Goal: Task Accomplishment & Management: Manage account settings

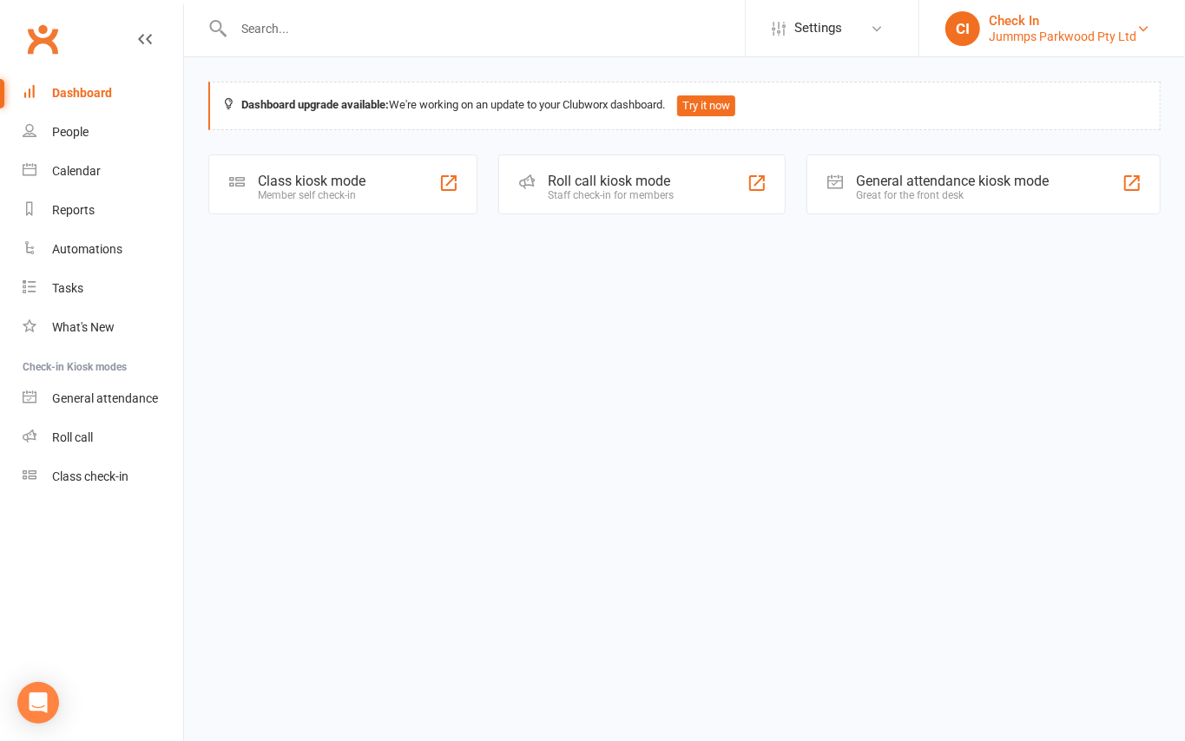
click at [1012, 24] on div "Check In" at bounding box center [1063, 21] width 148 height 16
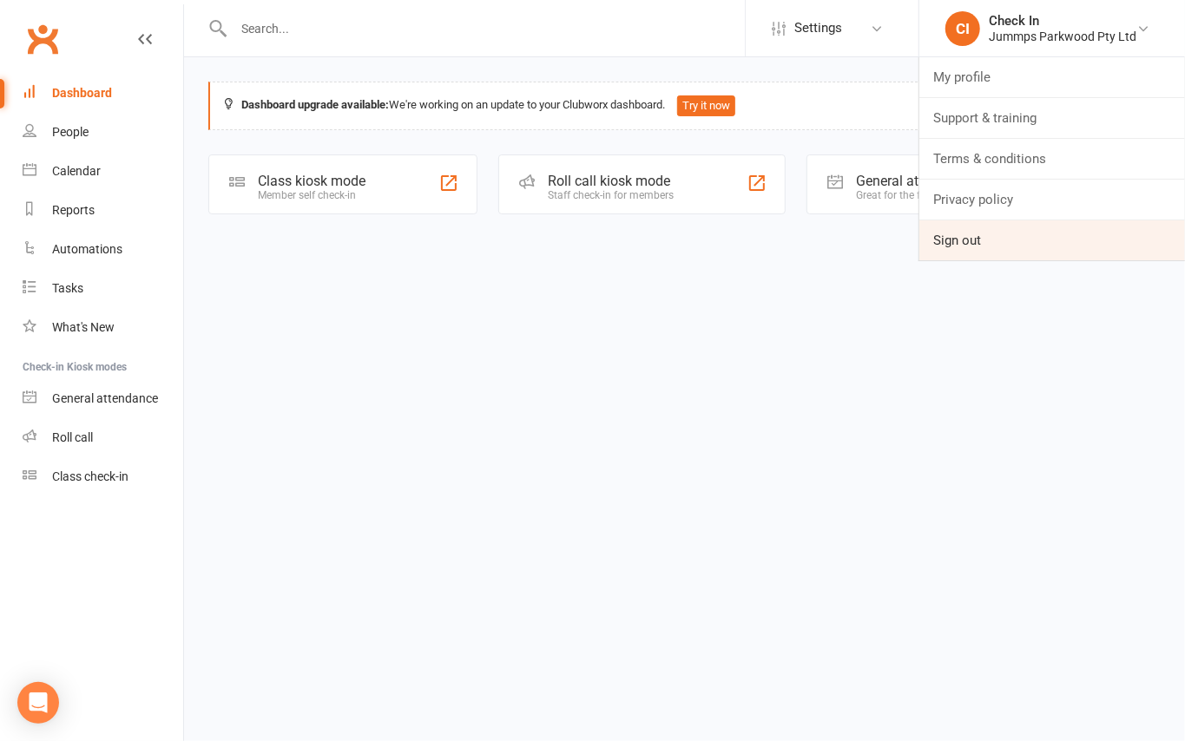
click at [972, 236] on link "Sign out" at bounding box center [1052, 240] width 266 height 40
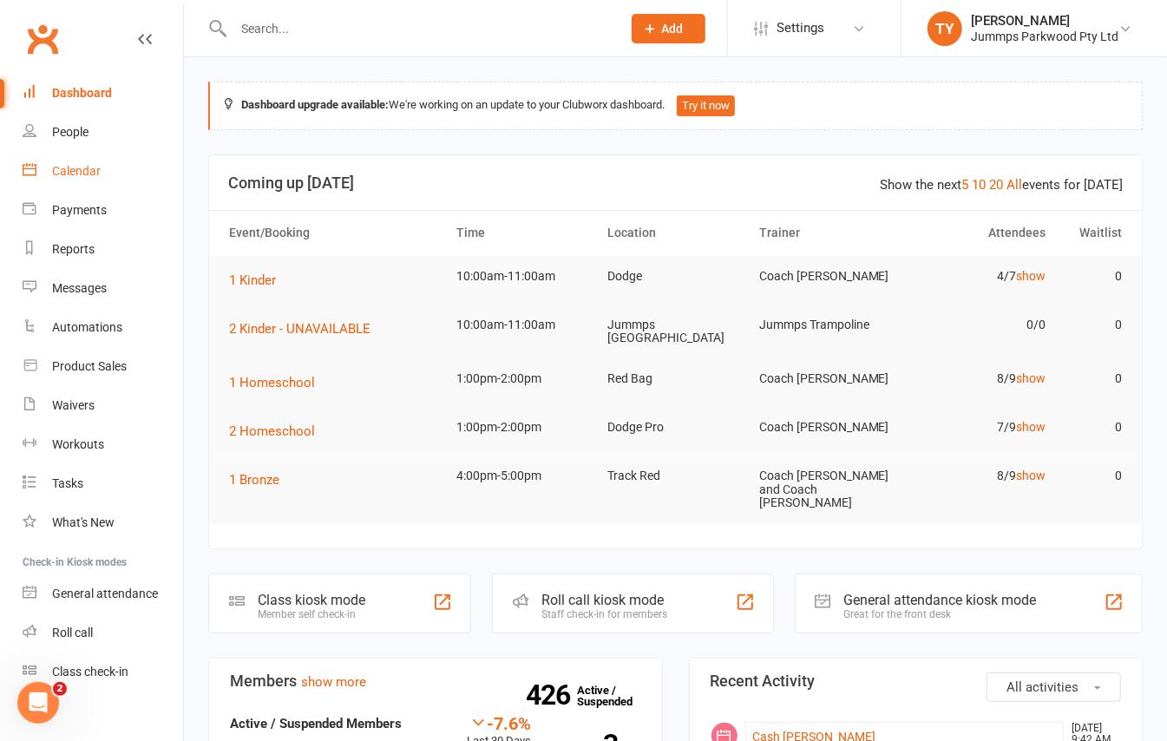
click at [108, 164] on link "Calendar" at bounding box center [103, 171] width 161 height 39
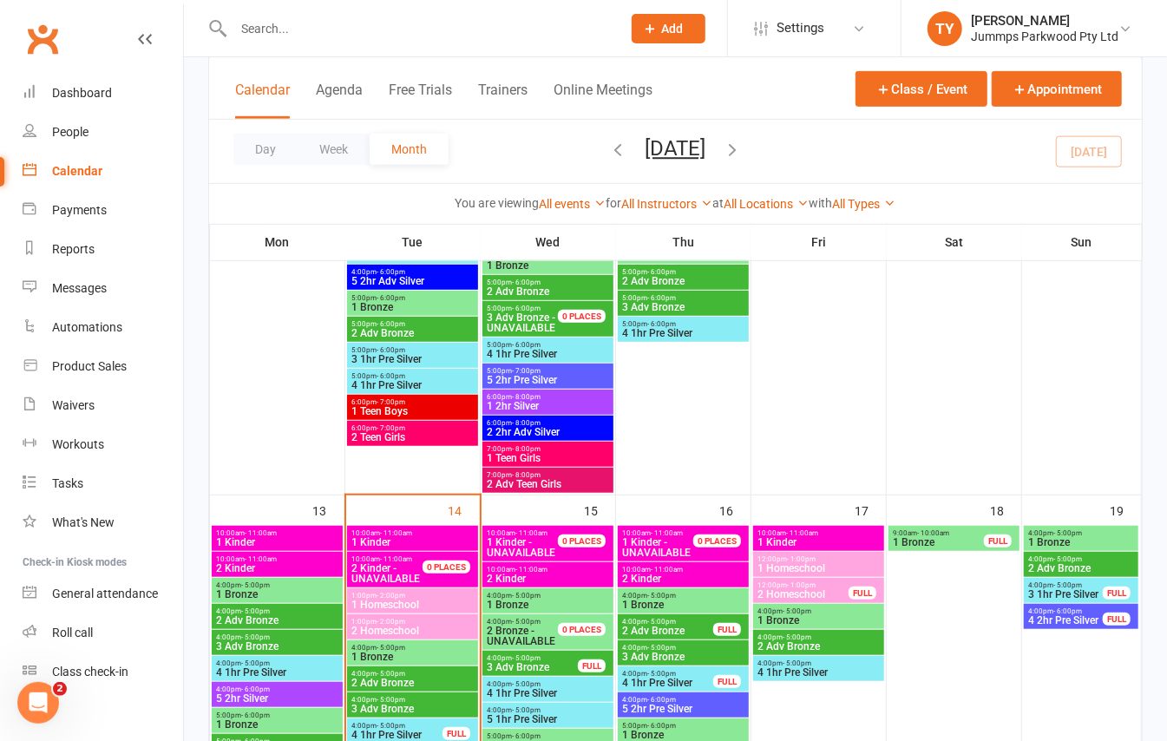
scroll to position [578, 0]
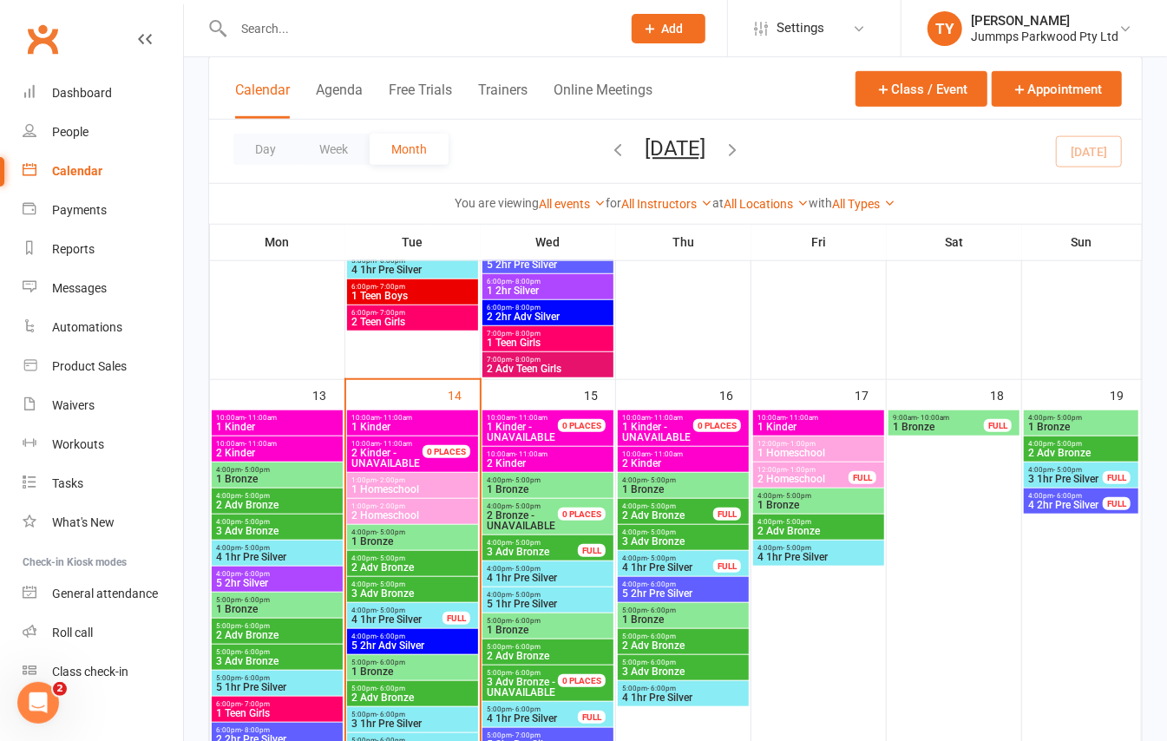
click at [421, 428] on span "1 Kinder" at bounding box center [413, 427] width 124 height 10
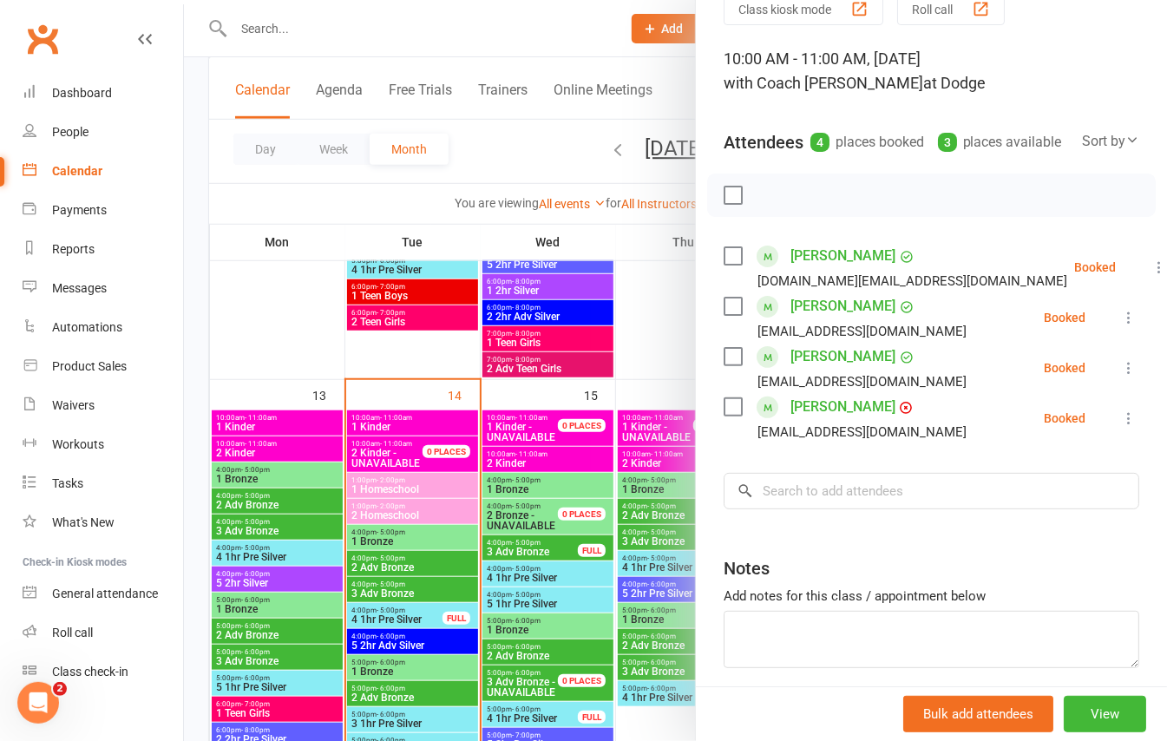
scroll to position [115, 0]
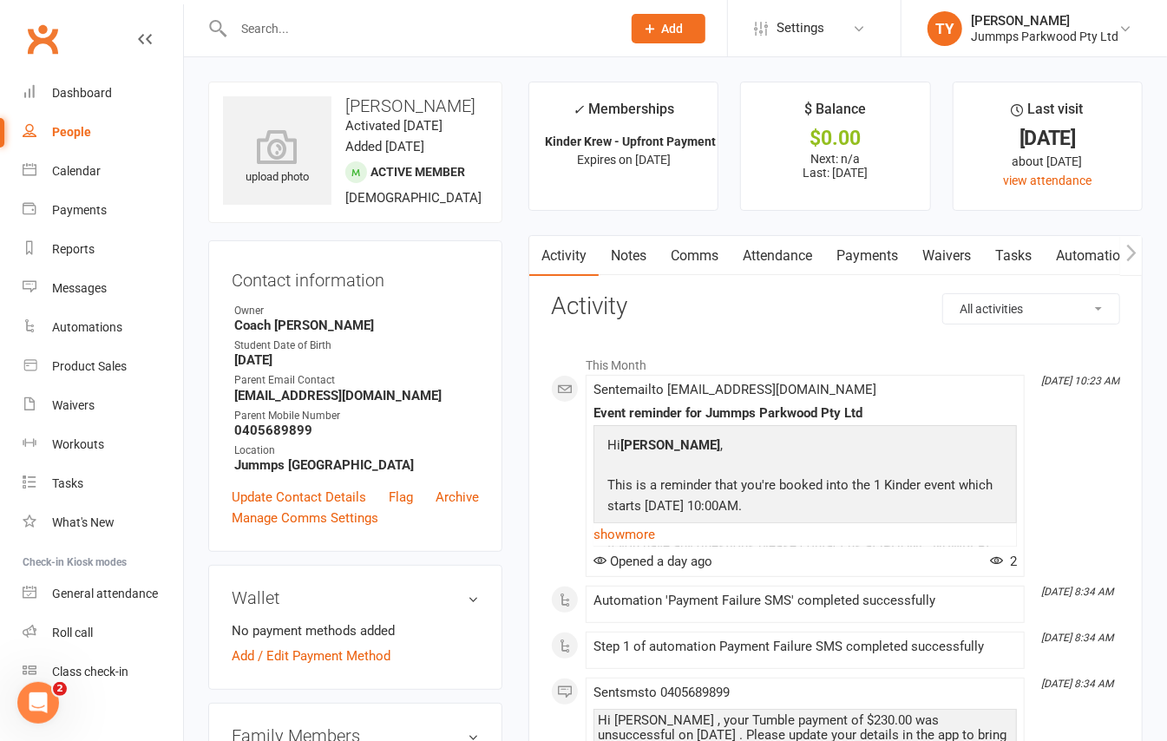
click at [872, 251] on link "Payments" at bounding box center [868, 256] width 86 height 40
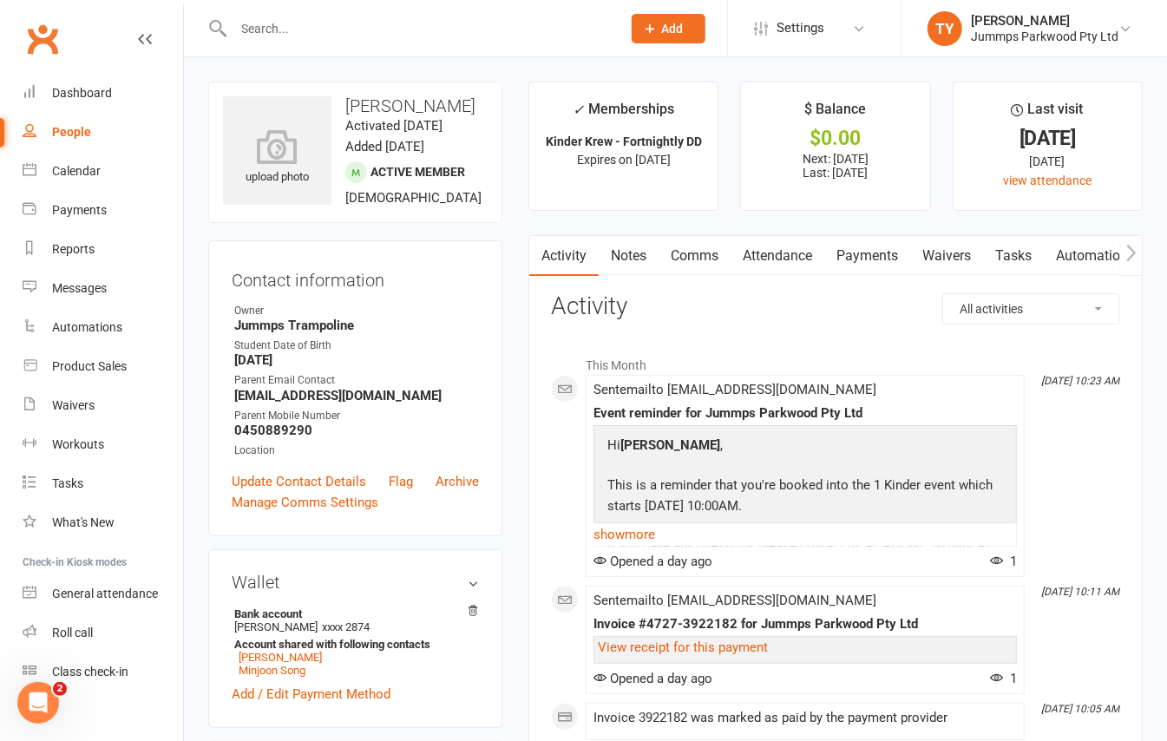
click at [869, 254] on link "Payments" at bounding box center [868, 256] width 86 height 40
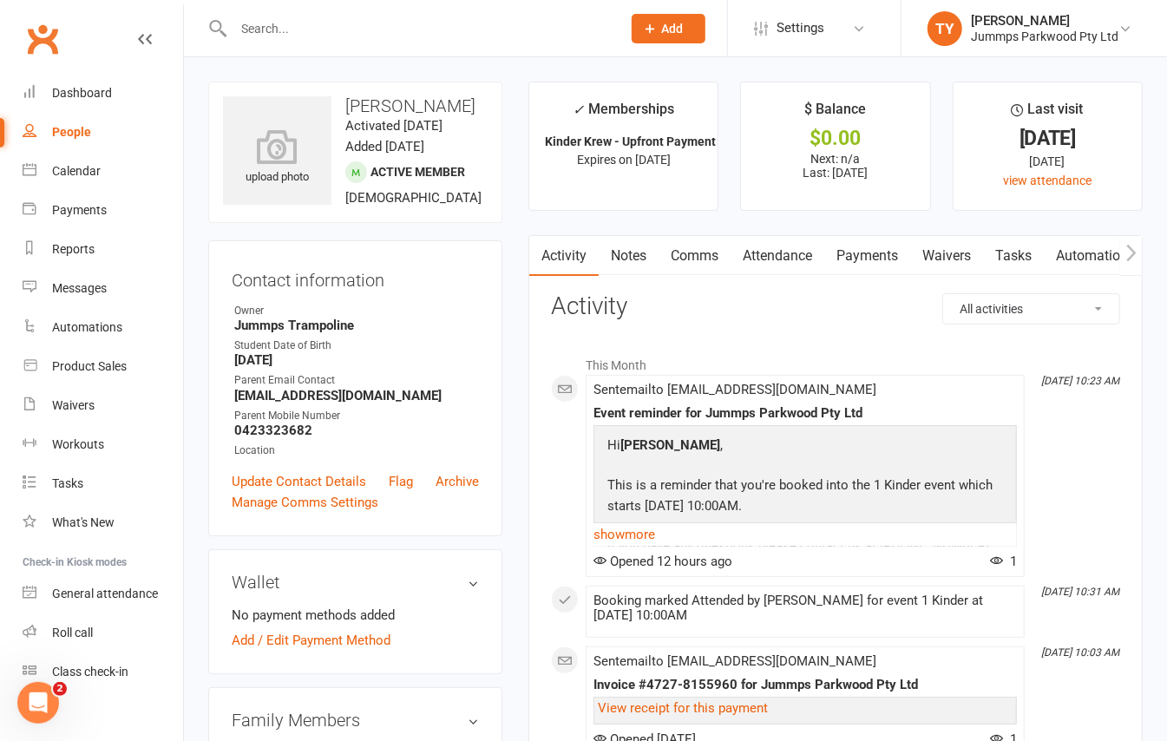
click at [877, 262] on link "Payments" at bounding box center [868, 256] width 86 height 40
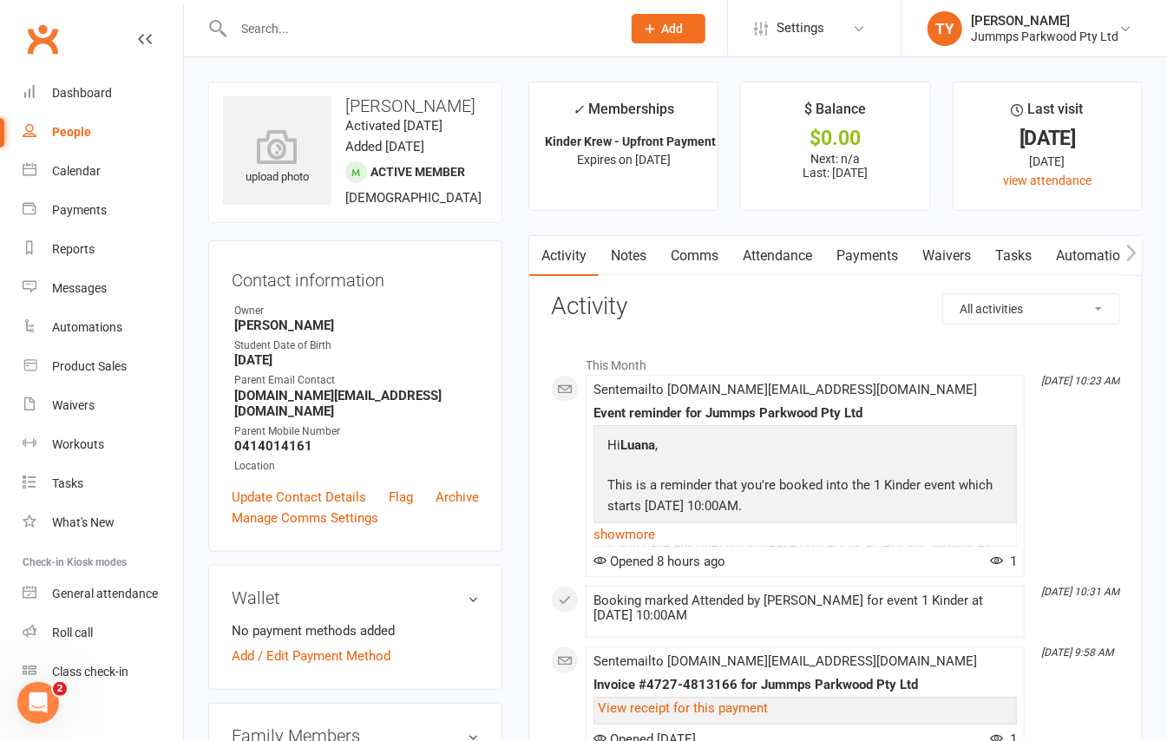
click at [870, 262] on link "Payments" at bounding box center [868, 256] width 86 height 40
